Goal: Information Seeking & Learning: Understand process/instructions

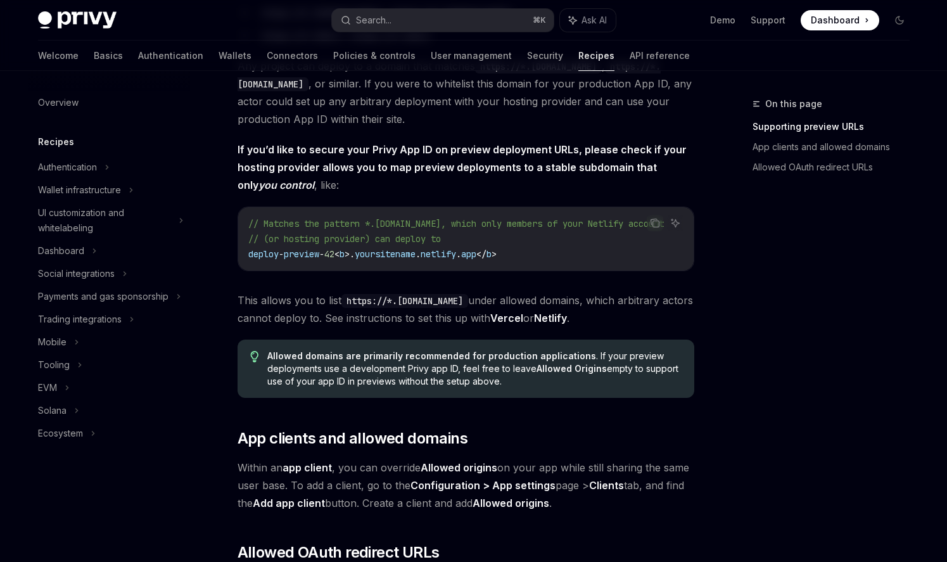
scroll to position [1038, 0]
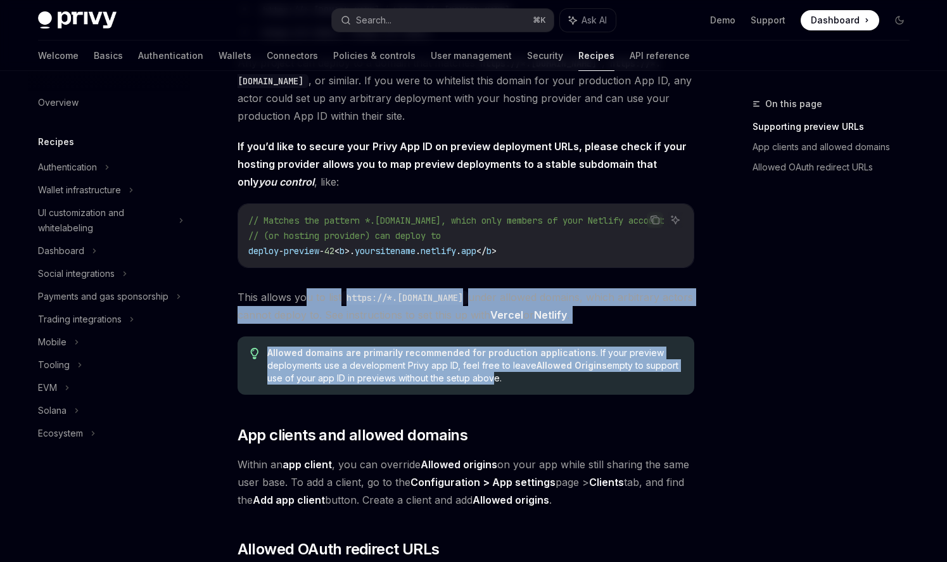
drag, startPoint x: 486, startPoint y: 390, endPoint x: 306, endPoint y: 303, distance: 199.8
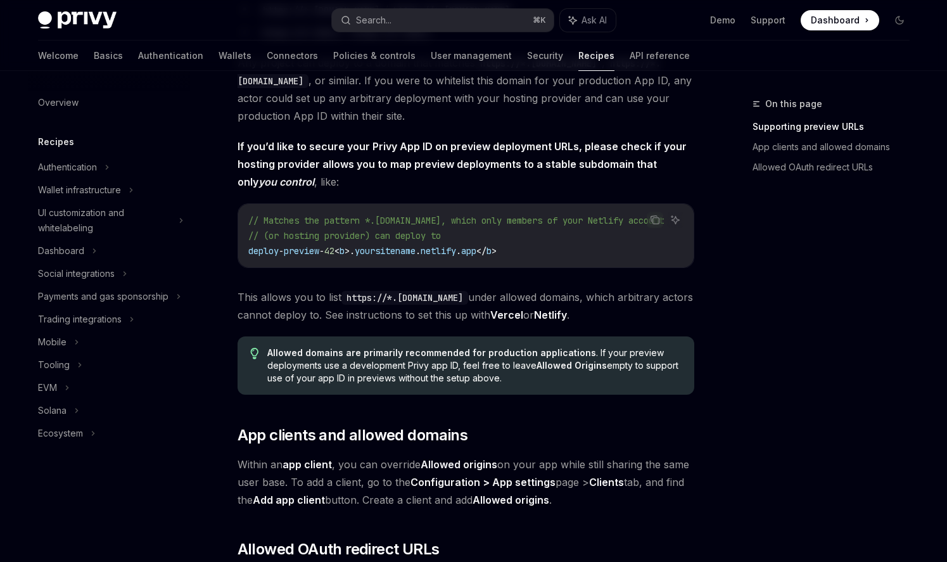
click at [467, 384] on span "Allowed domains are primarily recommended for production applications . If your…" at bounding box center [474, 366] width 414 height 38
drag, startPoint x: 526, startPoint y: 391, endPoint x: 239, endPoint y: 99, distance: 409.1
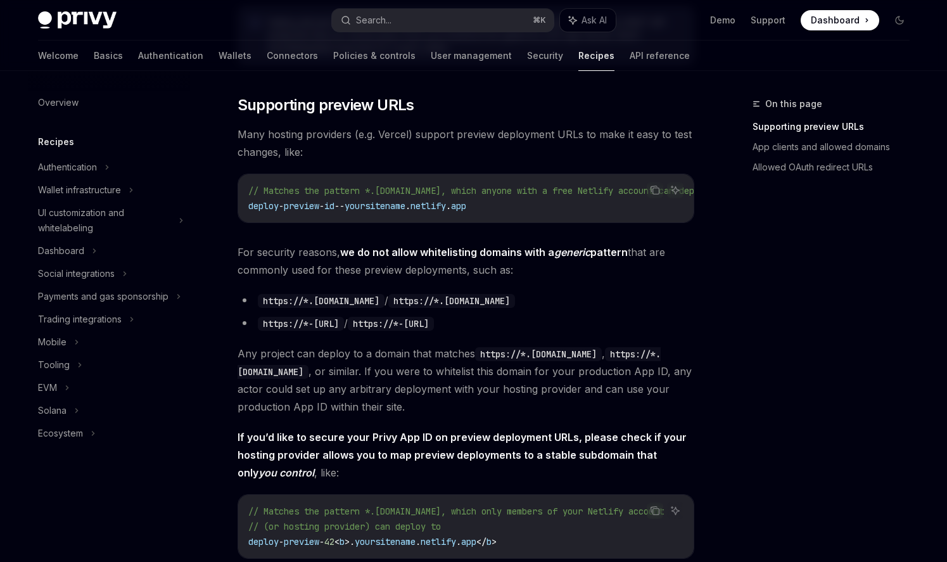
scroll to position [744, 0]
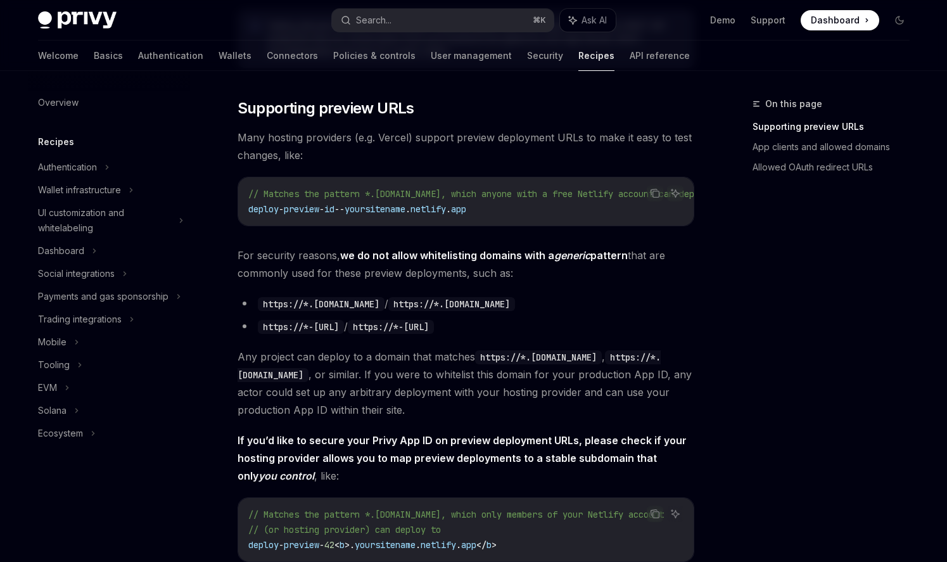
click at [246, 120] on div "To secure use of your client-side Privy App ID, we strongly recommend setting a…" at bounding box center [466, 268] width 457 height 1743
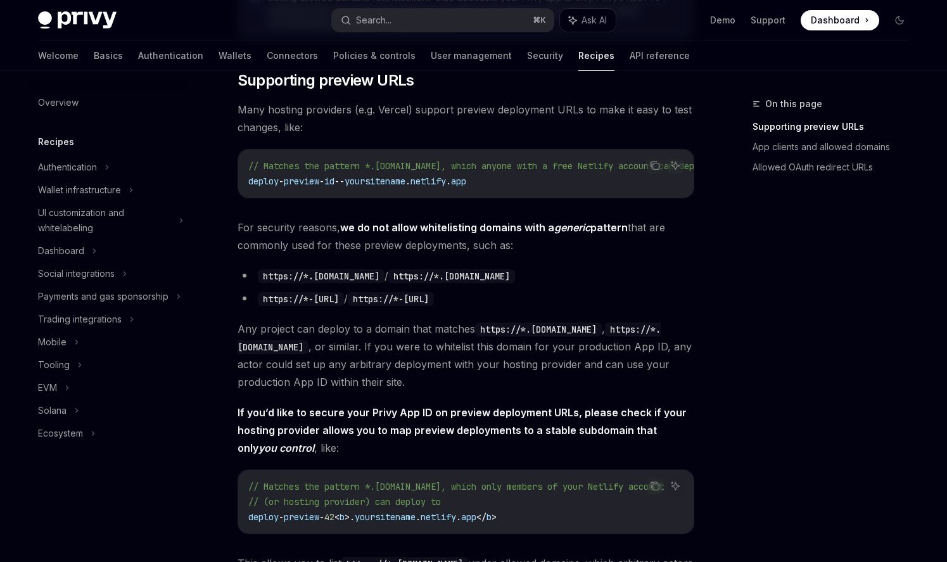
scroll to position [771, 0]
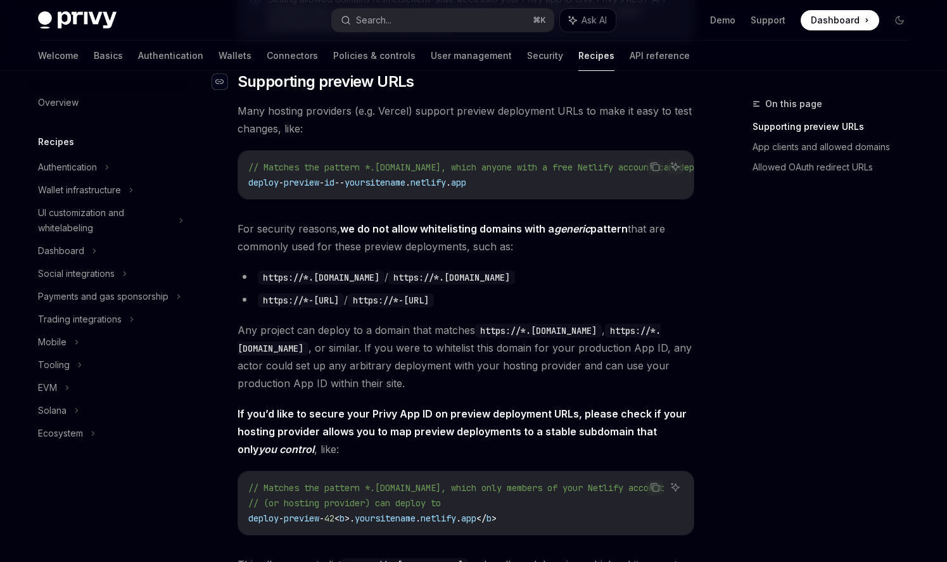
click at [222, 79] on icon "Navigate to header" at bounding box center [219, 82] width 9 height 8
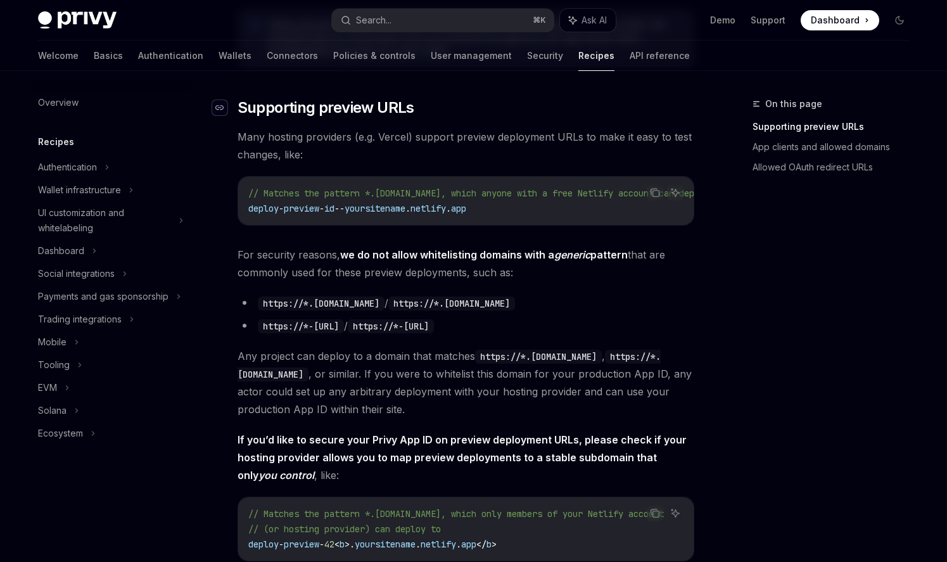
click at [224, 110] on div "Navigate to header" at bounding box center [219, 107] width 15 height 15
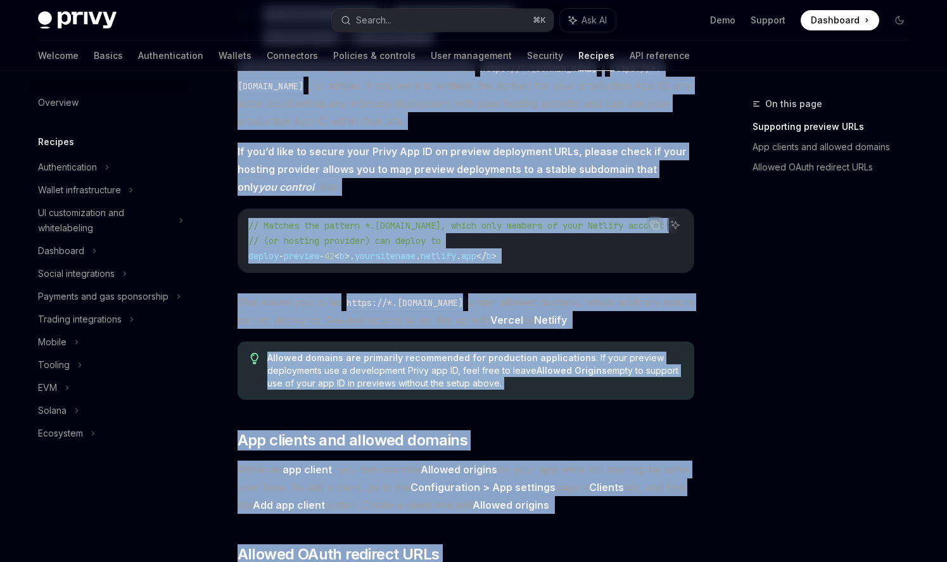
scroll to position [1212, 0]
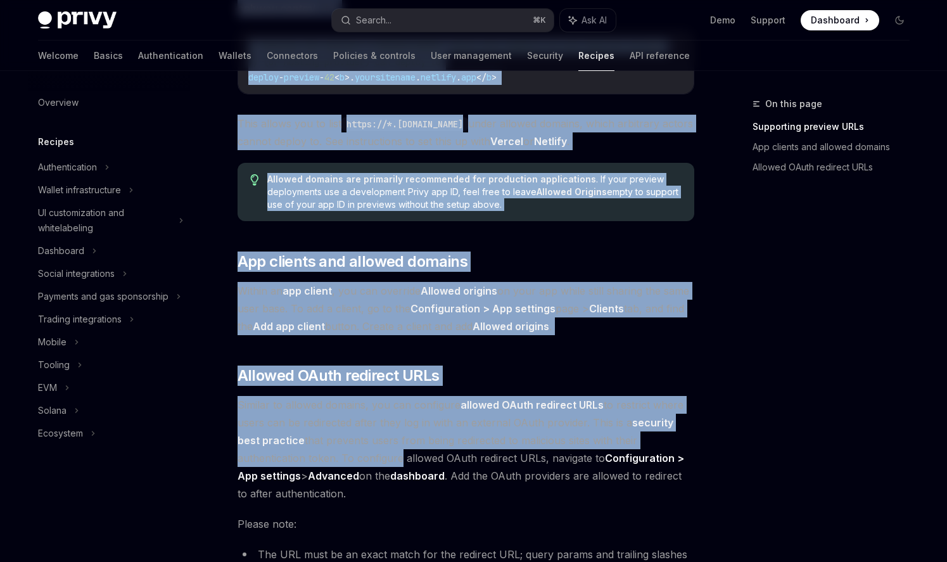
drag, startPoint x: 240, startPoint y: 110, endPoint x: 500, endPoint y: 218, distance: 282.1
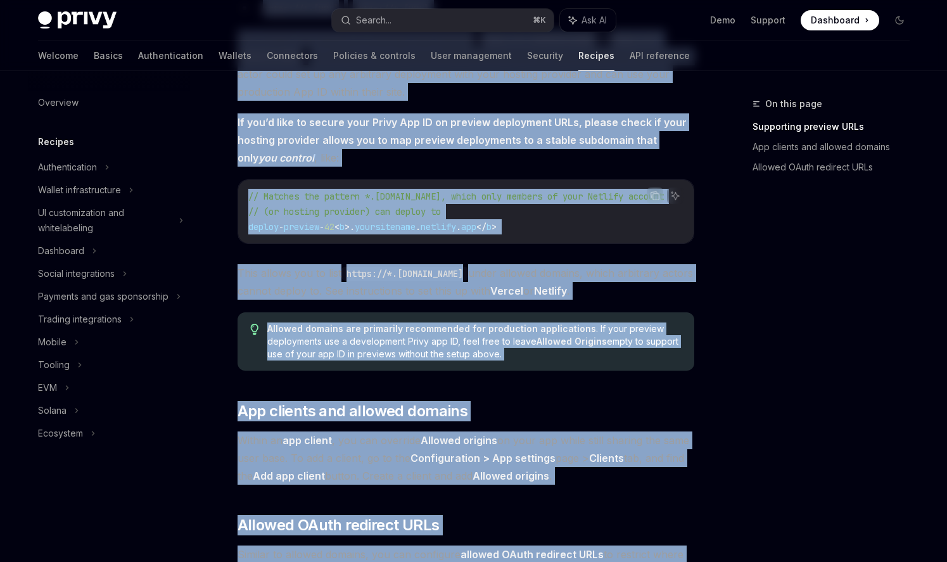
scroll to position [1063, 0]
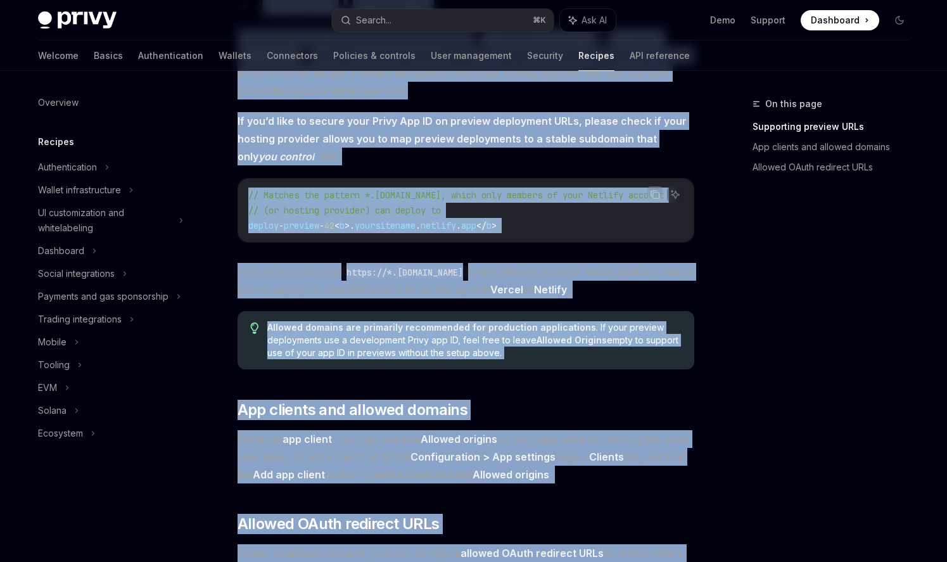
copy div "Supporting preview URLs Many hosting providers (e.g. Vercel) support preview de…"
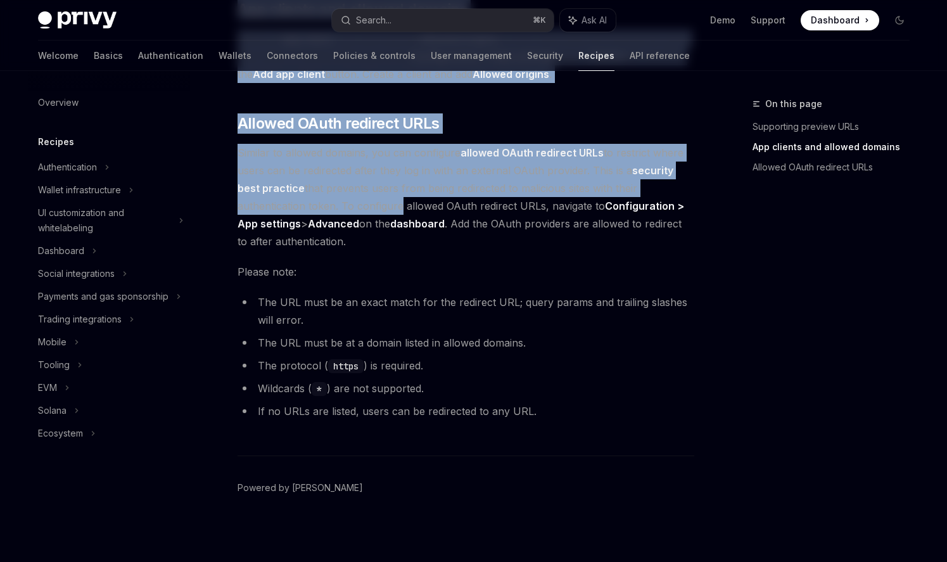
scroll to position [1462, 0]
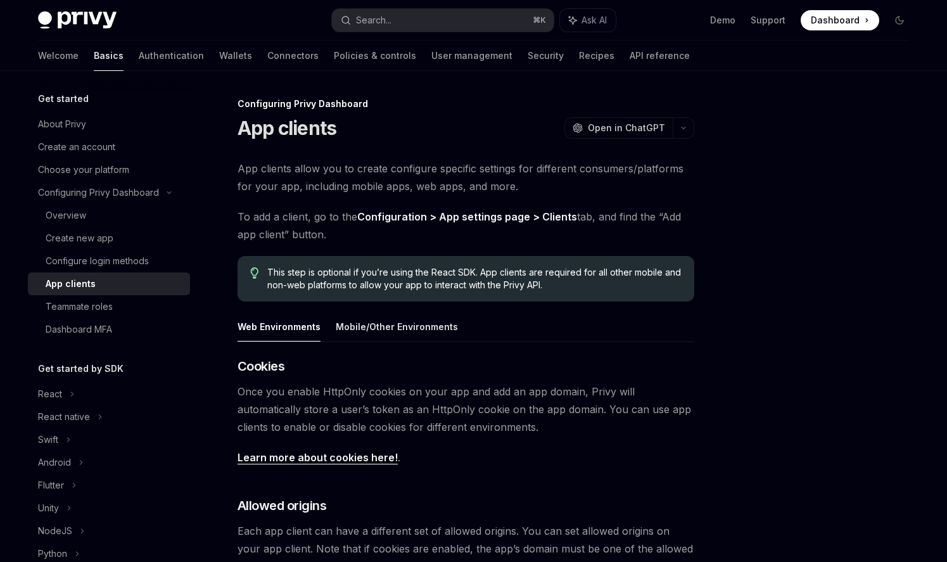
click at [404, 193] on span "App clients allow you to create configure specific settings for different consu…" at bounding box center [466, 177] width 457 height 35
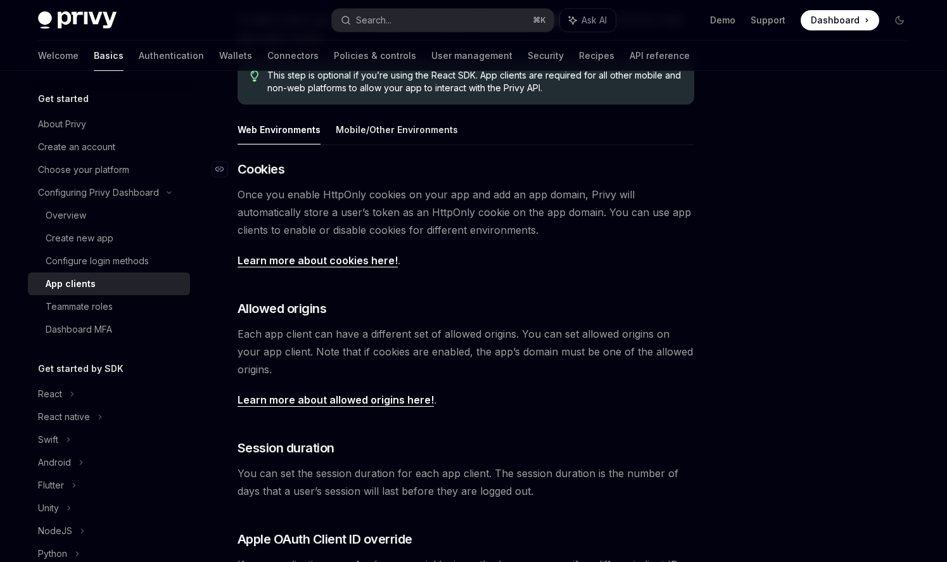
scroll to position [88, 0]
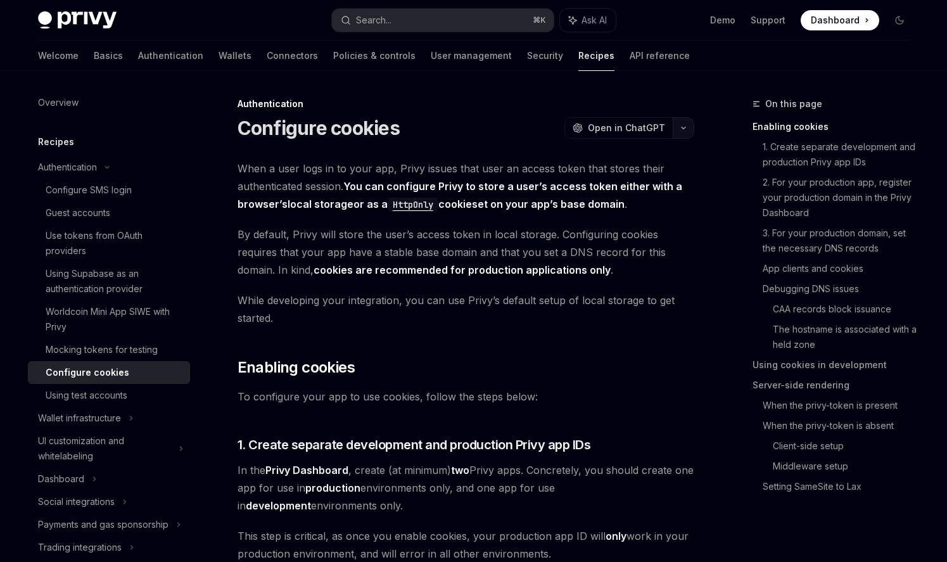
click at [690, 132] on button "button" at bounding box center [684, 128] width 22 height 22
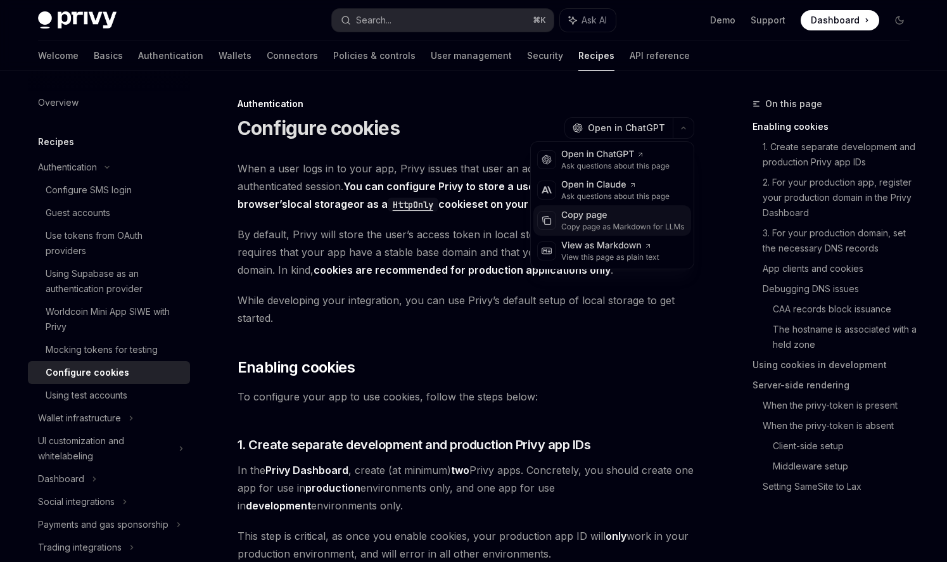
click at [630, 218] on div "Copy page" at bounding box center [623, 215] width 124 height 13
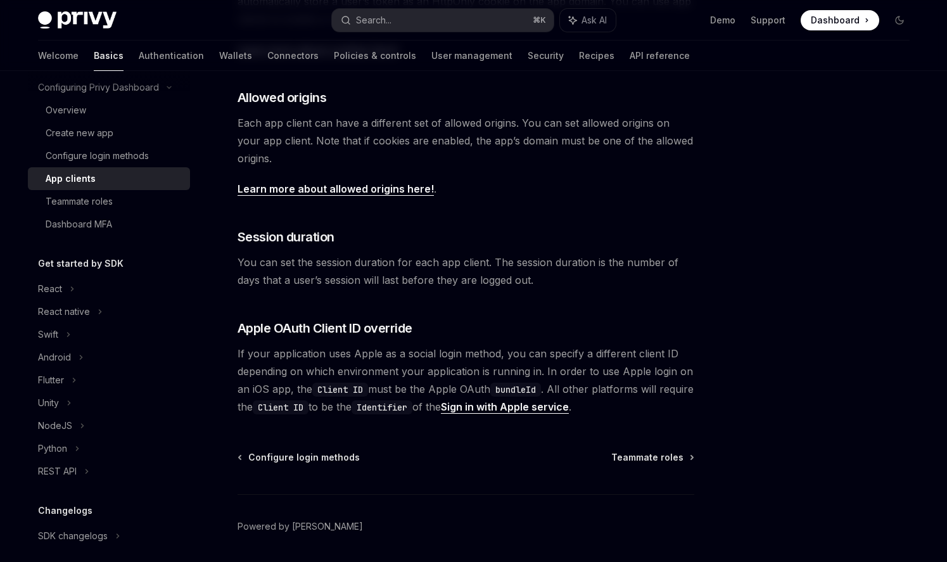
scroll to position [410, 0]
